Goal: Task Accomplishment & Management: Use online tool/utility

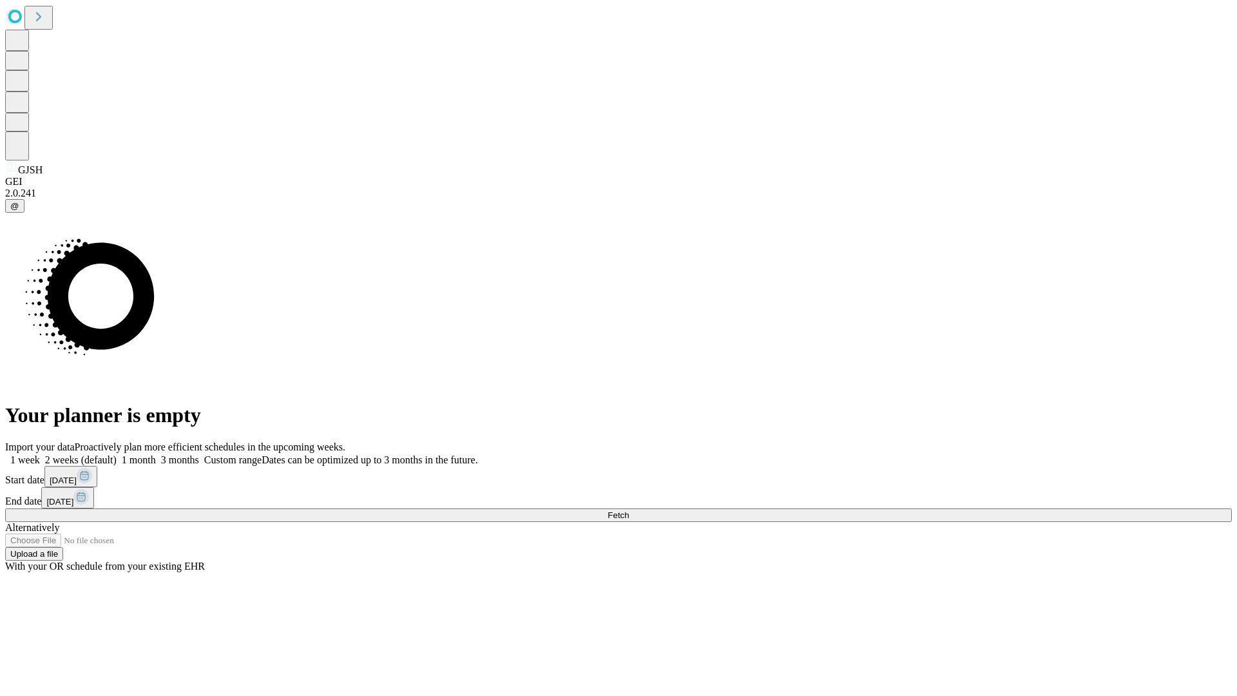
click at [629, 510] on span "Fetch" at bounding box center [618, 515] width 21 height 10
